Goal: Navigation & Orientation: Find specific page/section

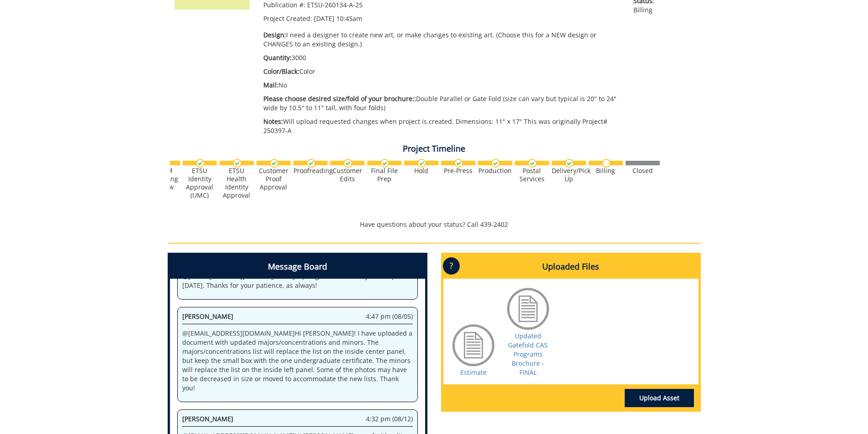
scroll to position [46, 0]
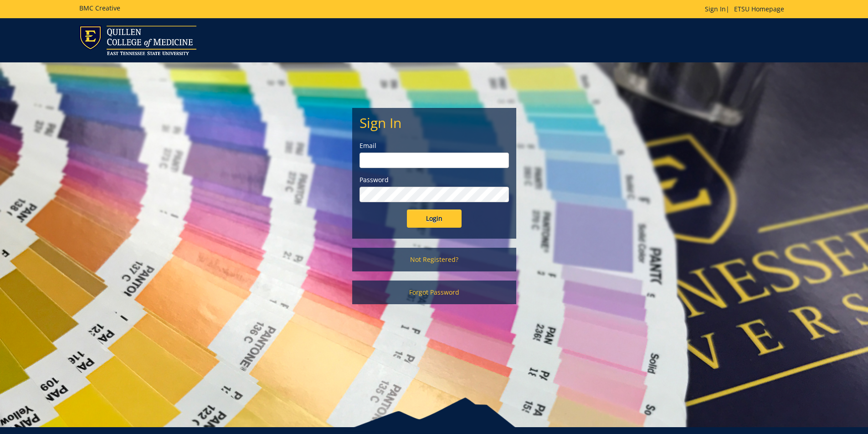
type input "[EMAIL_ADDRESS][DOMAIN_NAME]"
click at [438, 222] on input "Login" at bounding box center [434, 219] width 55 height 18
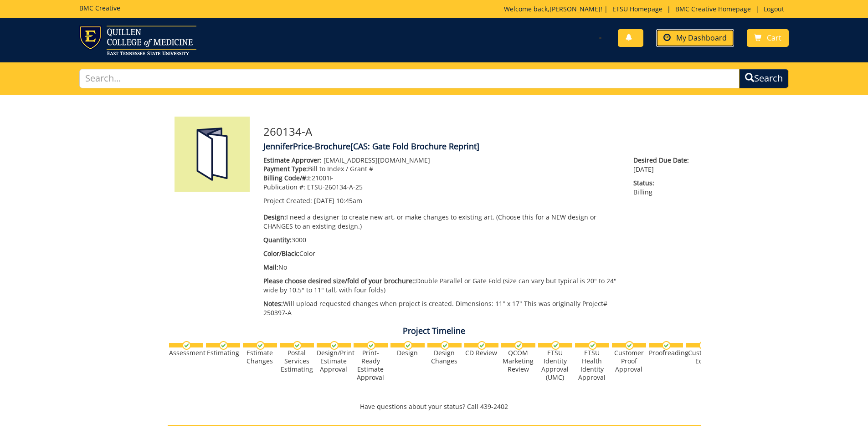
click at [694, 39] on span "My Dashboard" at bounding box center [701, 38] width 51 height 10
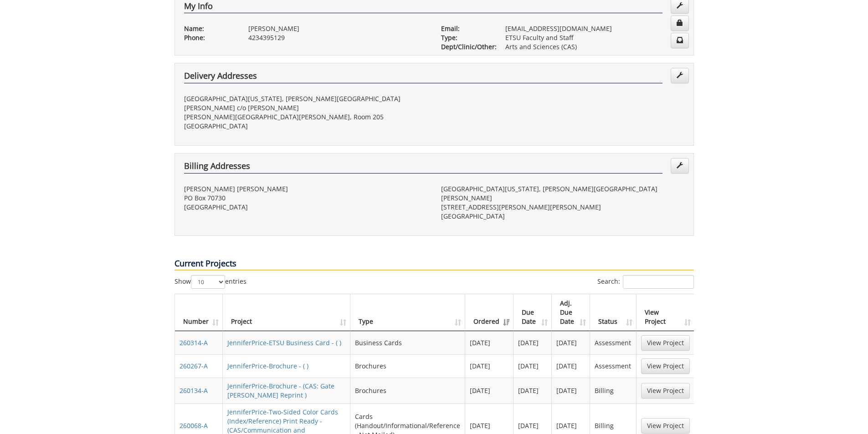
scroll to position [182, 0]
